Goal: Information Seeking & Learning: Learn about a topic

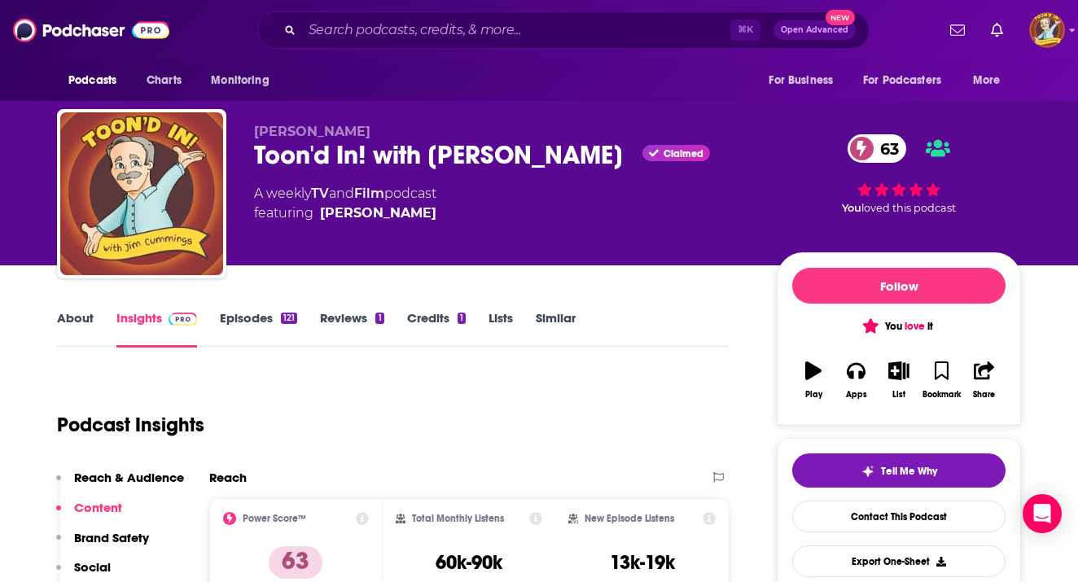
click at [584, 47] on div "⌘ K Open Advanced New" at bounding box center [563, 29] width 612 height 37
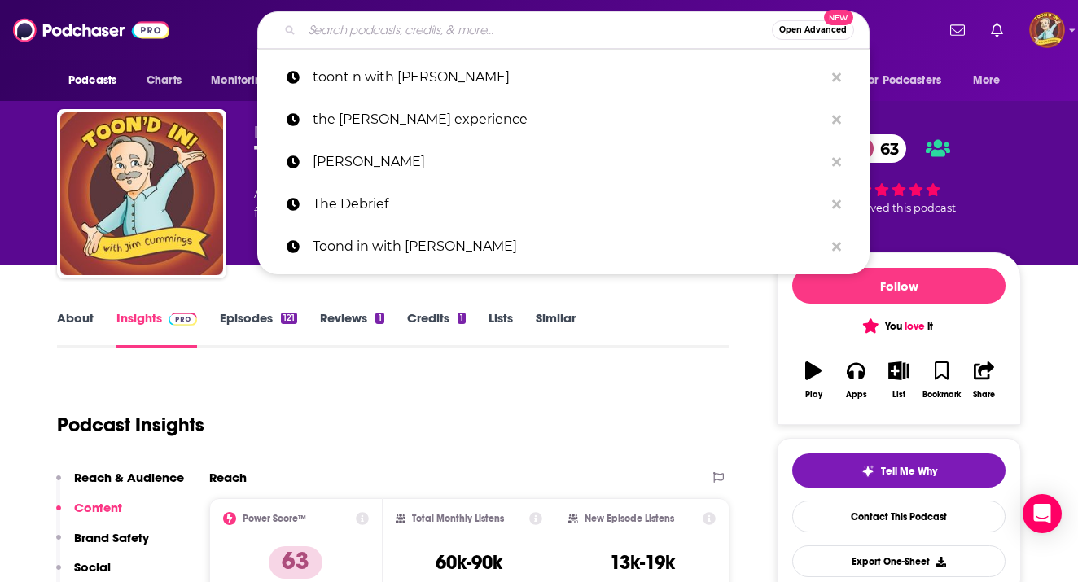
click at [546, 33] on input "Search podcasts, credits, & more..." at bounding box center [537, 30] width 470 height 26
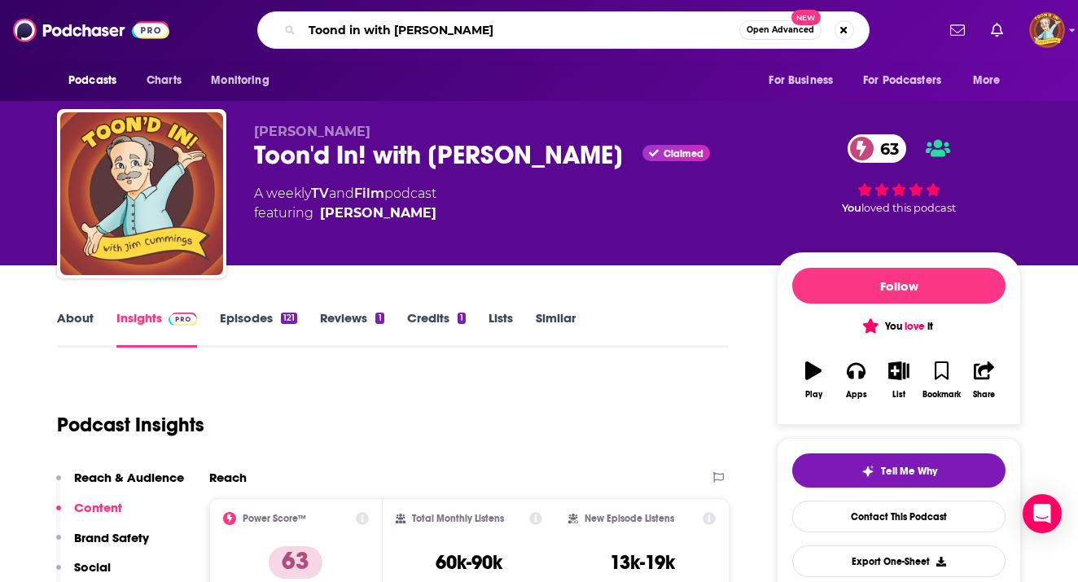
type input "Toond in with [PERSON_NAME]"
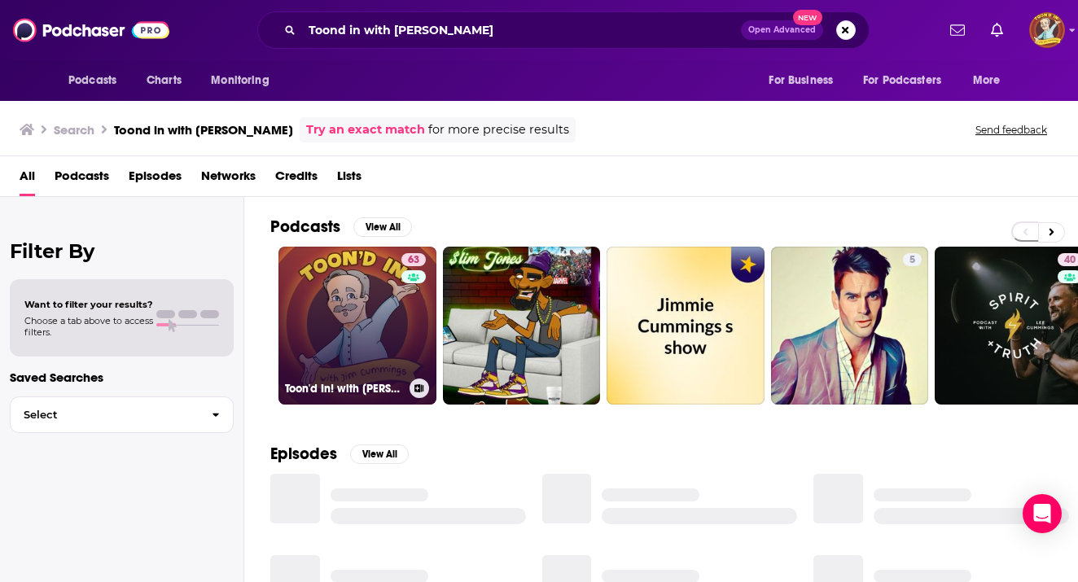
click at [343, 317] on link "63 Toon'd In! with [PERSON_NAME]" at bounding box center [357, 326] width 158 height 158
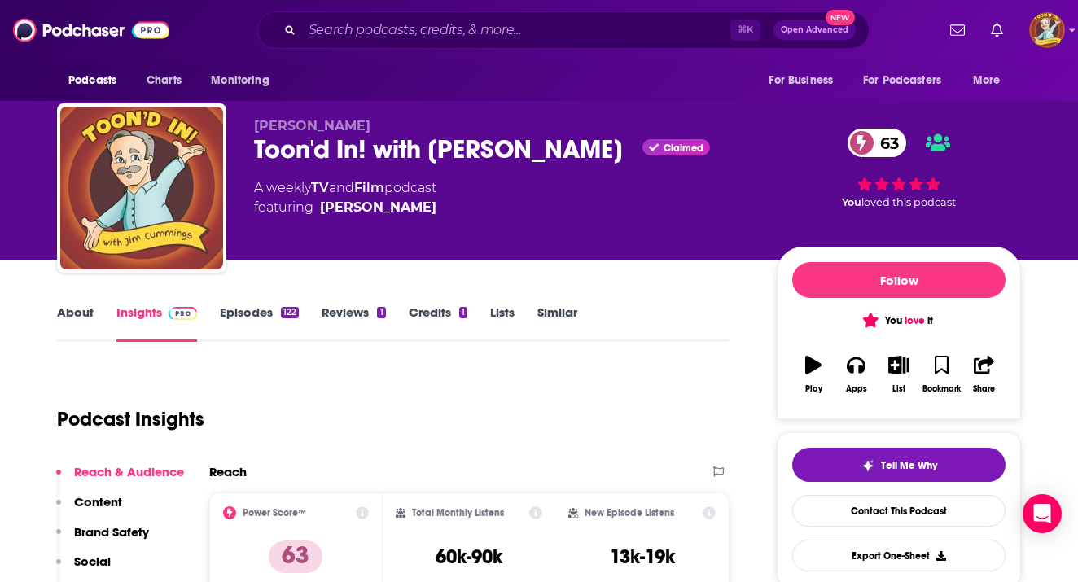
scroll to position [292, 0]
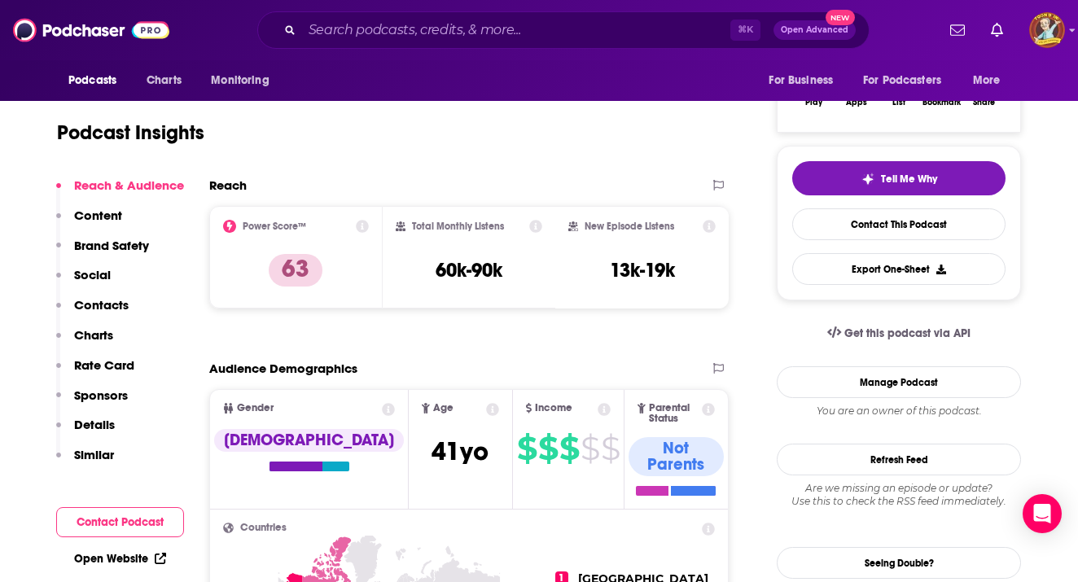
click at [100, 336] on p "Charts" at bounding box center [93, 334] width 39 height 15
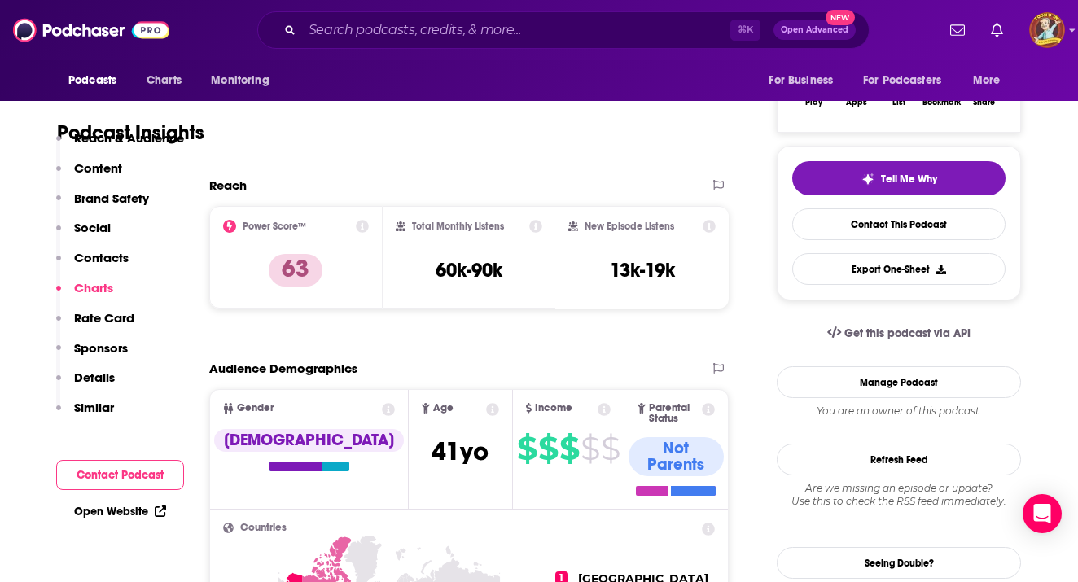
scroll to position [1976, 0]
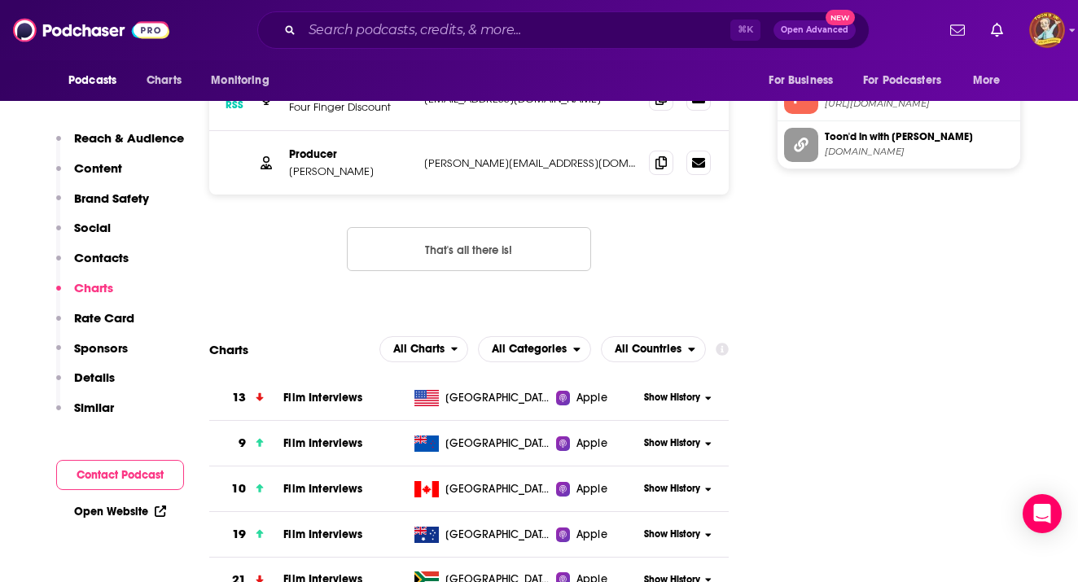
click at [344, 391] on span "Film Interviews" at bounding box center [322, 398] width 79 height 14
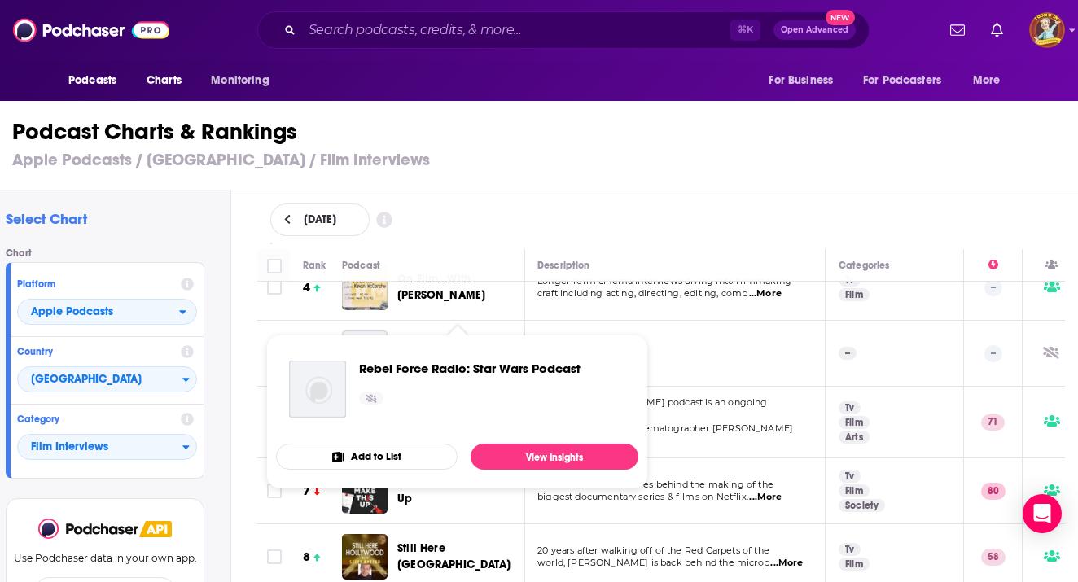
scroll to position [286, 1]
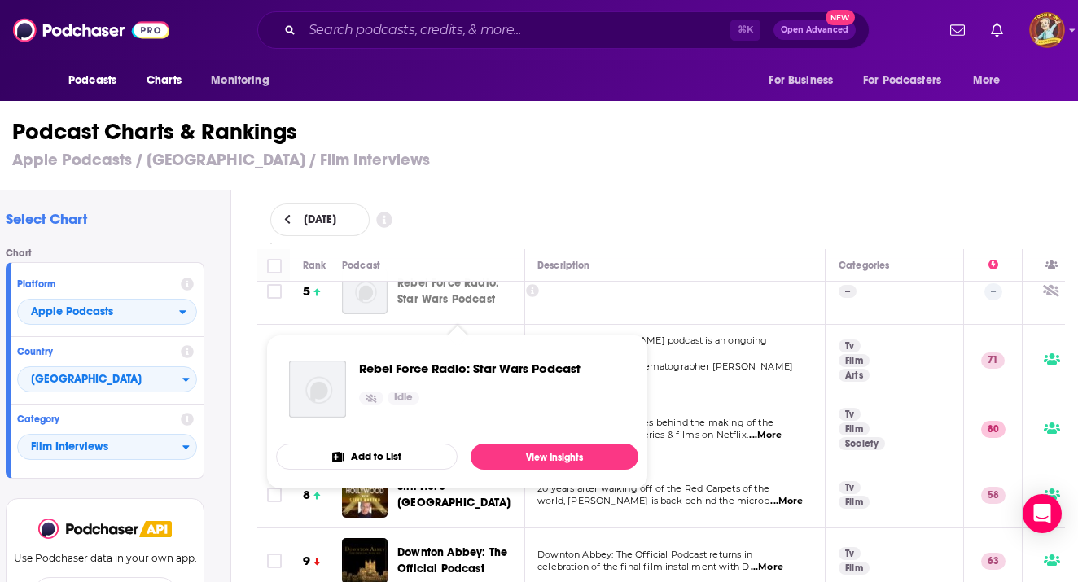
click at [630, 269] on div "Description" at bounding box center [674, 266] width 274 height 20
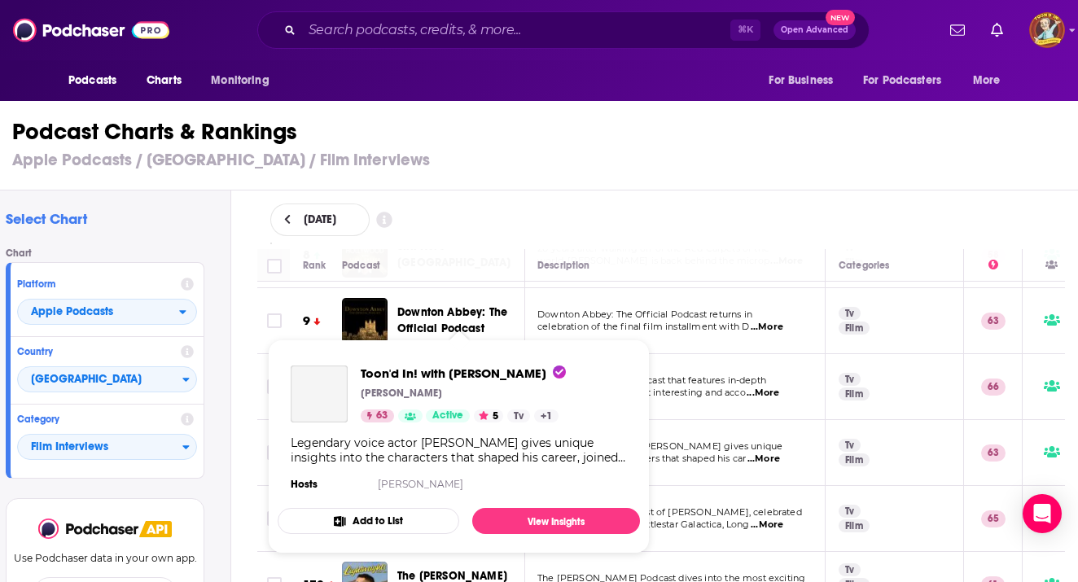
scroll to position [677, 1]
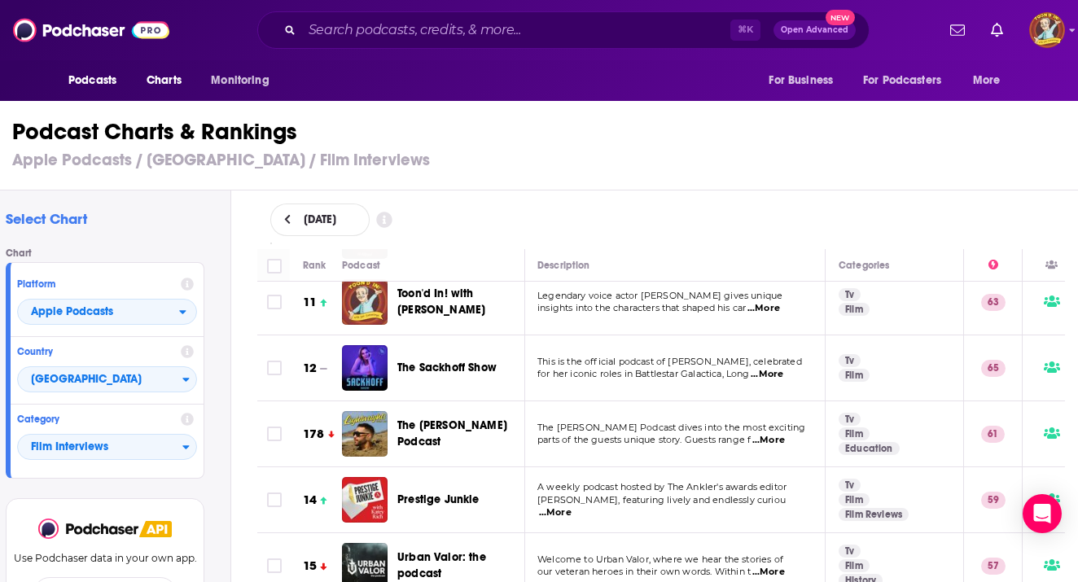
click at [598, 203] on div "[DATE]" at bounding box center [660, 219] width 781 height 33
